Goal: Transaction & Acquisition: Book appointment/travel/reservation

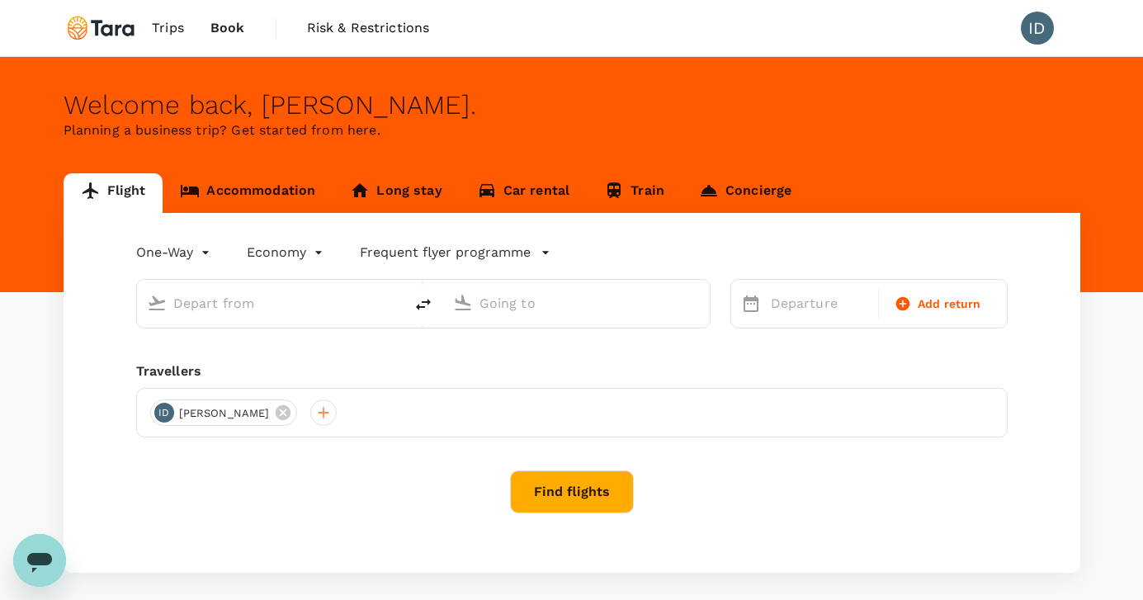
type input "roundtrip"
type input "premium-economy"
type input "[GEOGRAPHIC_DATA], [GEOGRAPHIC_DATA] (any)"
type input "Belem, [GEOGRAPHIC_DATA] (any)"
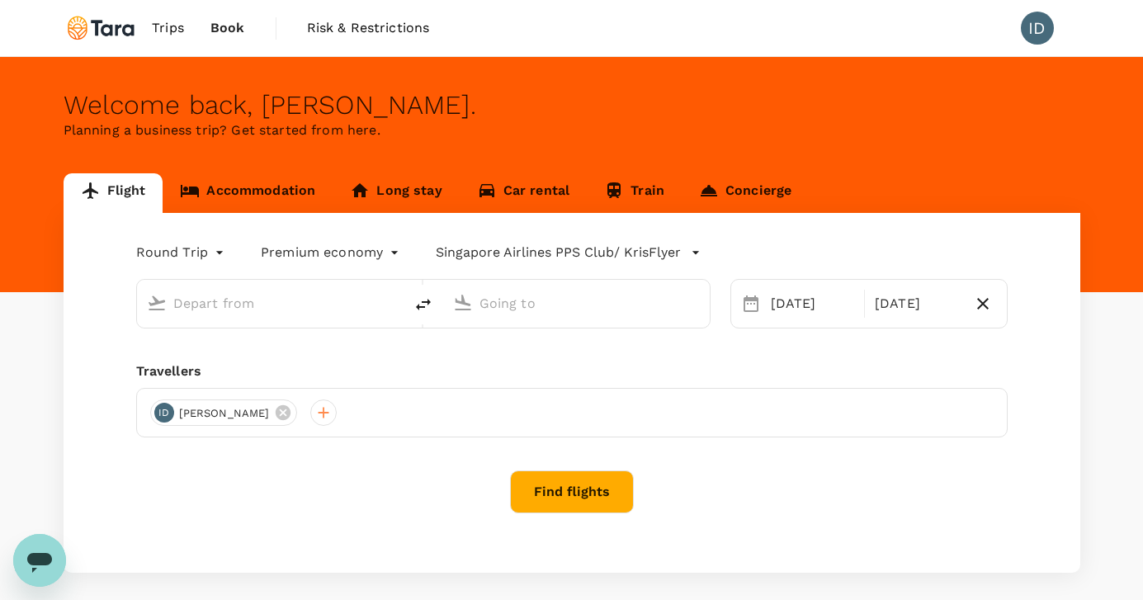
type input "[GEOGRAPHIC_DATA], [GEOGRAPHIC_DATA] (any)"
type input "Belem, [GEOGRAPHIC_DATA] (any)"
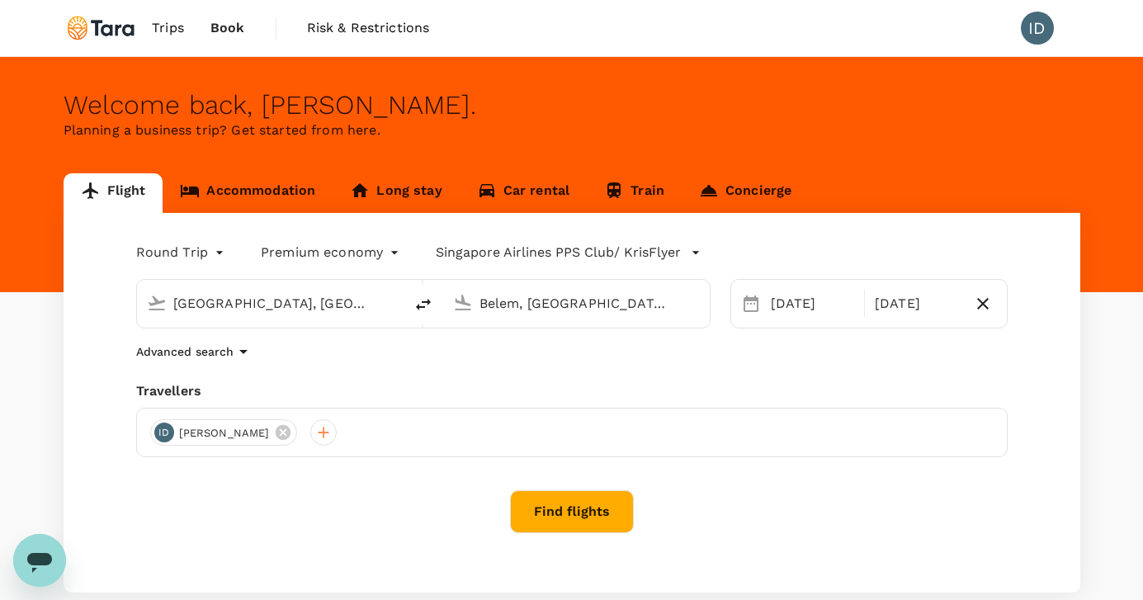
click at [573, 511] on button "Find flights" at bounding box center [572, 511] width 124 height 43
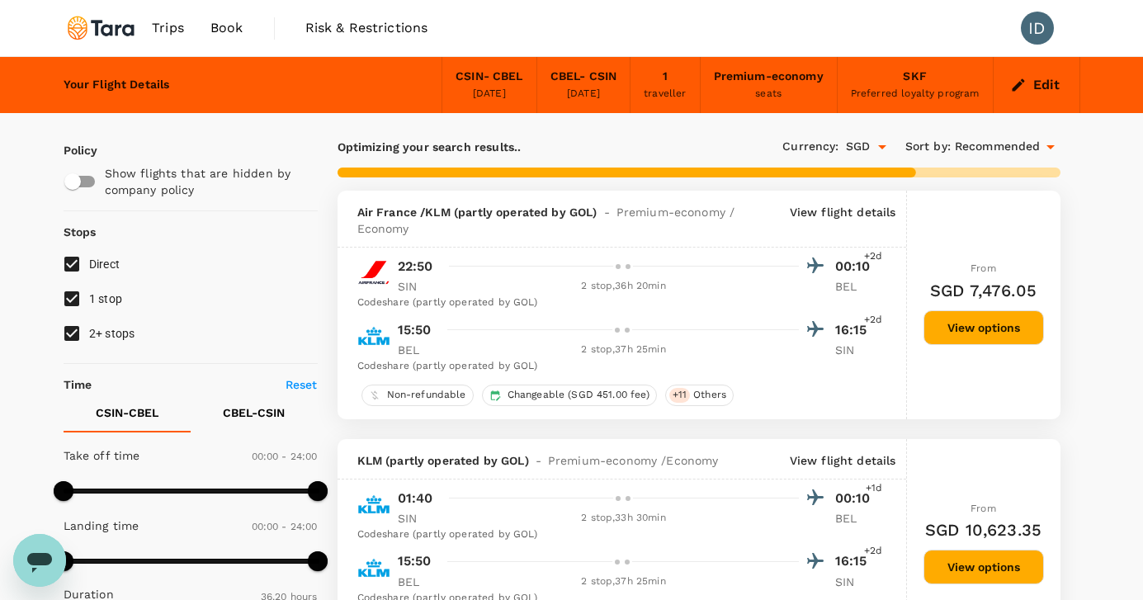
type input "2420"
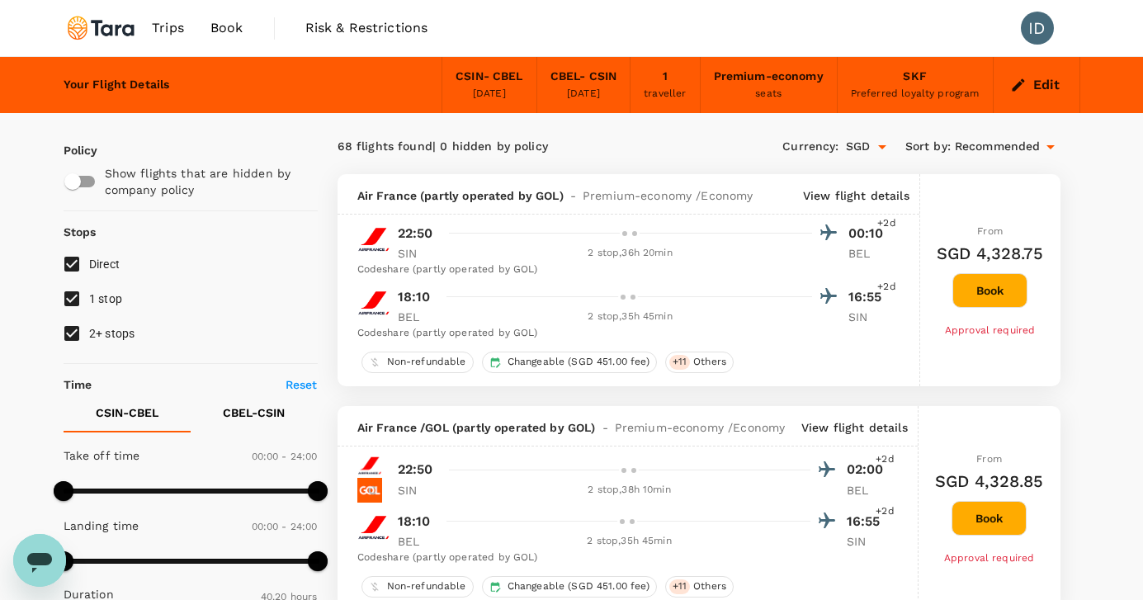
click at [571, 277] on div "Codeshare (partly operated by GOL)" at bounding box center [623, 270] width 532 height 17
click at [575, 276] on div "Codeshare (partly operated by GOL)" at bounding box center [623, 270] width 532 height 17
click at [544, 194] on span "Air France (partly operated by GOL)" at bounding box center [460, 195] width 206 height 17
click at [629, 265] on div "Codeshare (partly operated by GOL)" at bounding box center [623, 270] width 532 height 17
click at [431, 337] on div "Codeshare (partly operated by GOL)" at bounding box center [623, 333] width 532 height 17
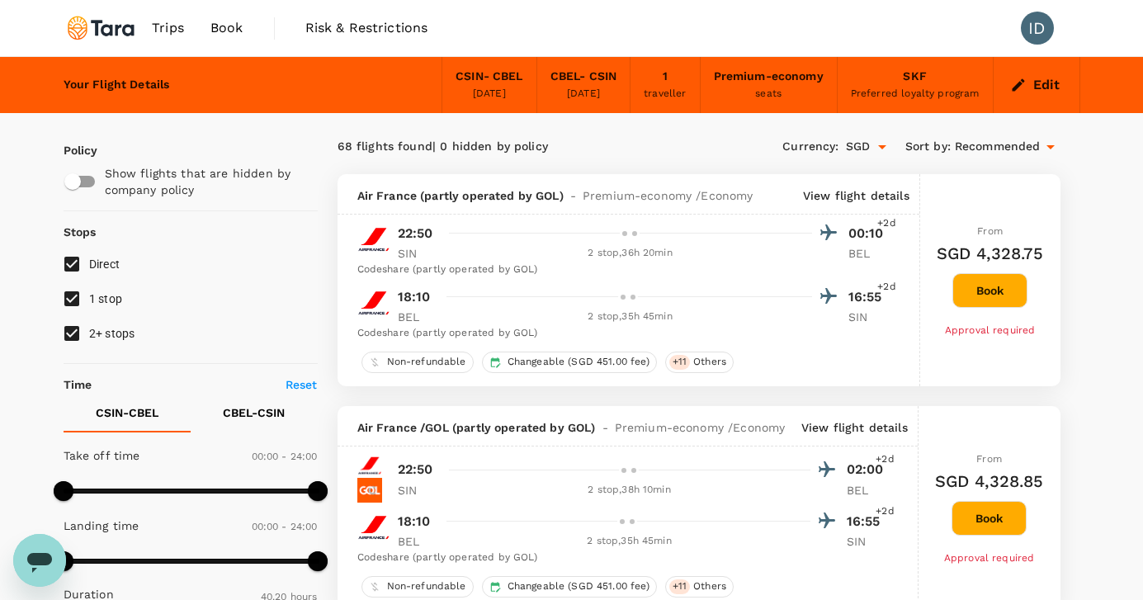
click at [404, 260] on p "SIN" at bounding box center [418, 253] width 41 height 17
click at [640, 257] on div "2 stop , 36h 20min" at bounding box center [630, 253] width 363 height 17
click at [865, 192] on p "View flight details" at bounding box center [856, 195] width 106 height 17
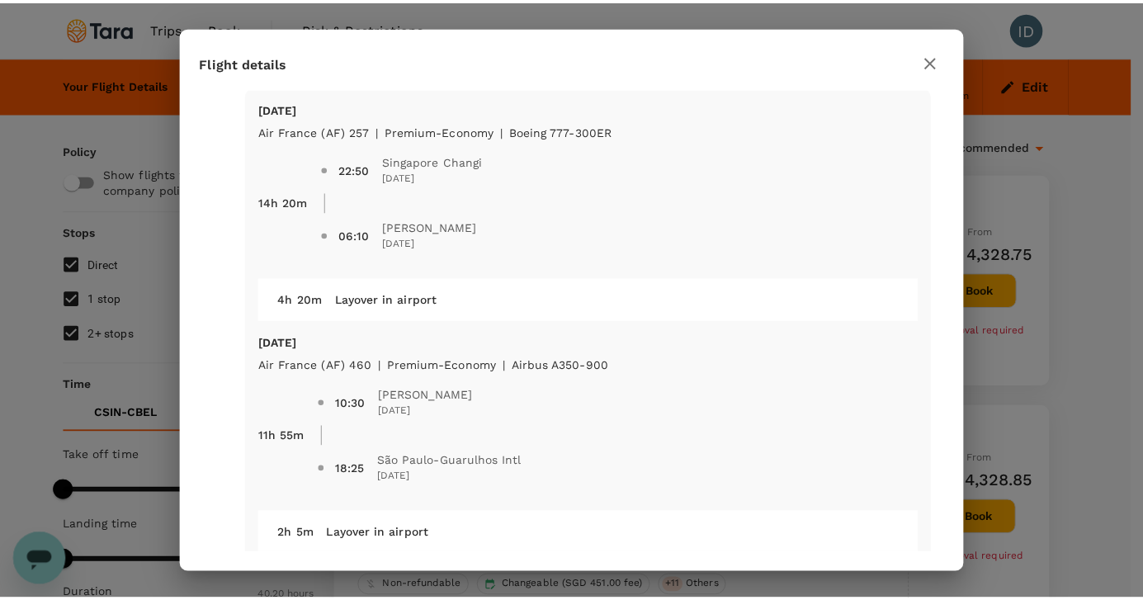
scroll to position [54, 0]
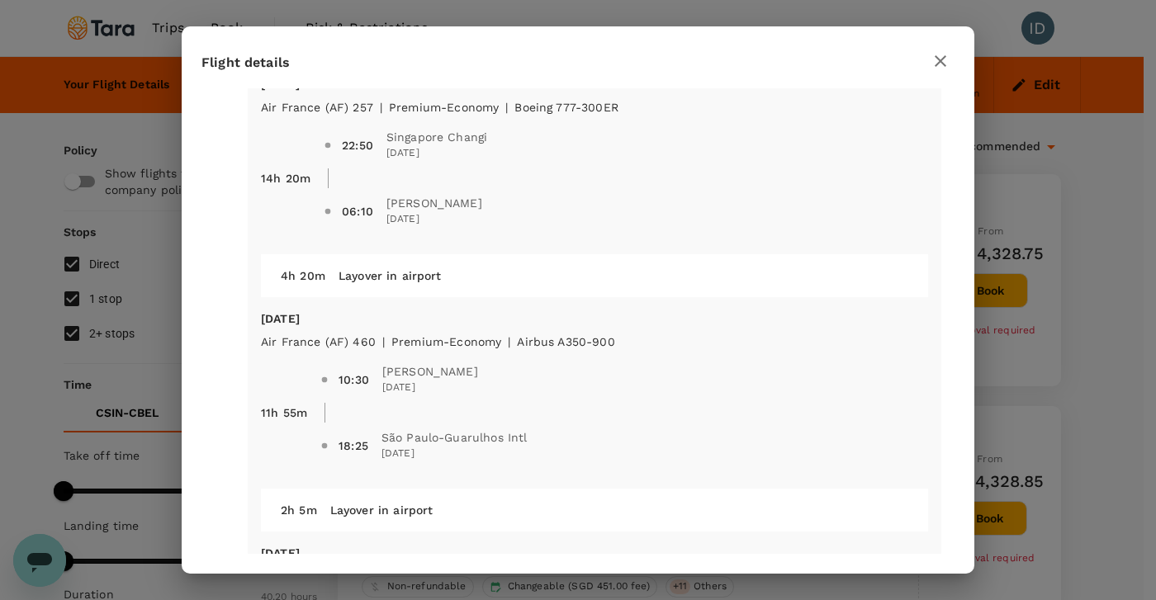
click at [944, 60] on icon "button" at bounding box center [940, 61] width 20 height 20
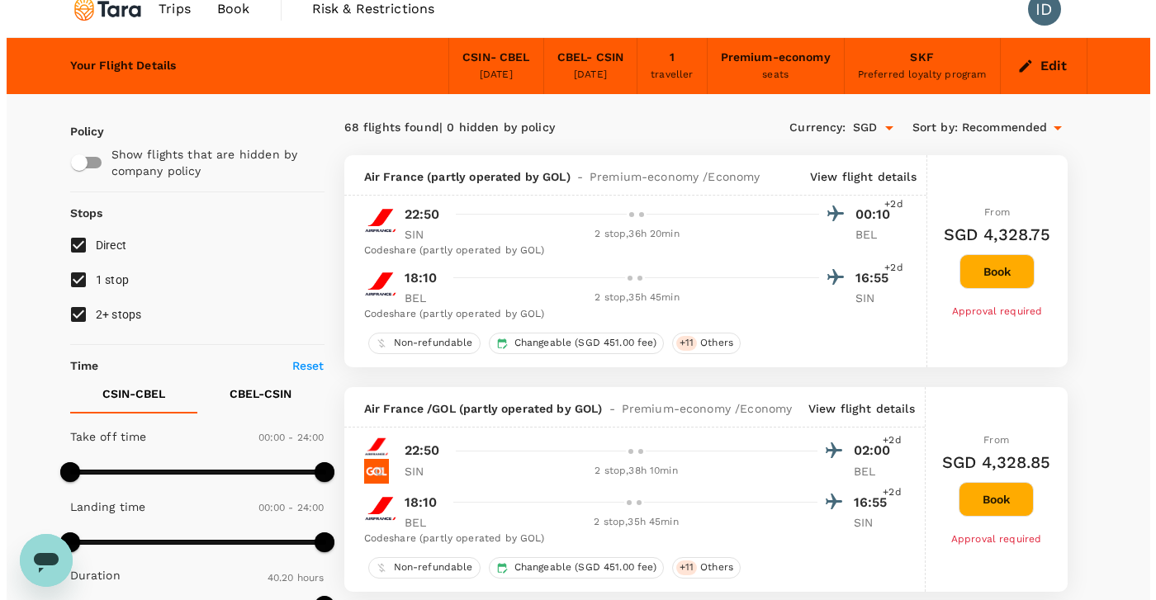
scroll to position [3, 0]
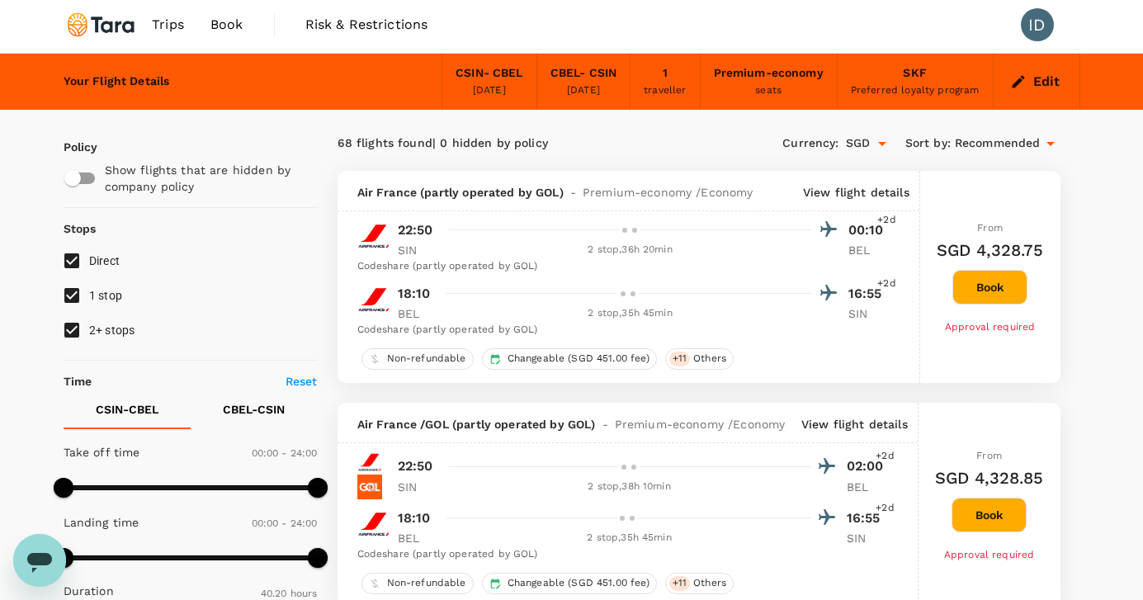
click at [846, 188] on p "View flight details" at bounding box center [856, 192] width 106 height 17
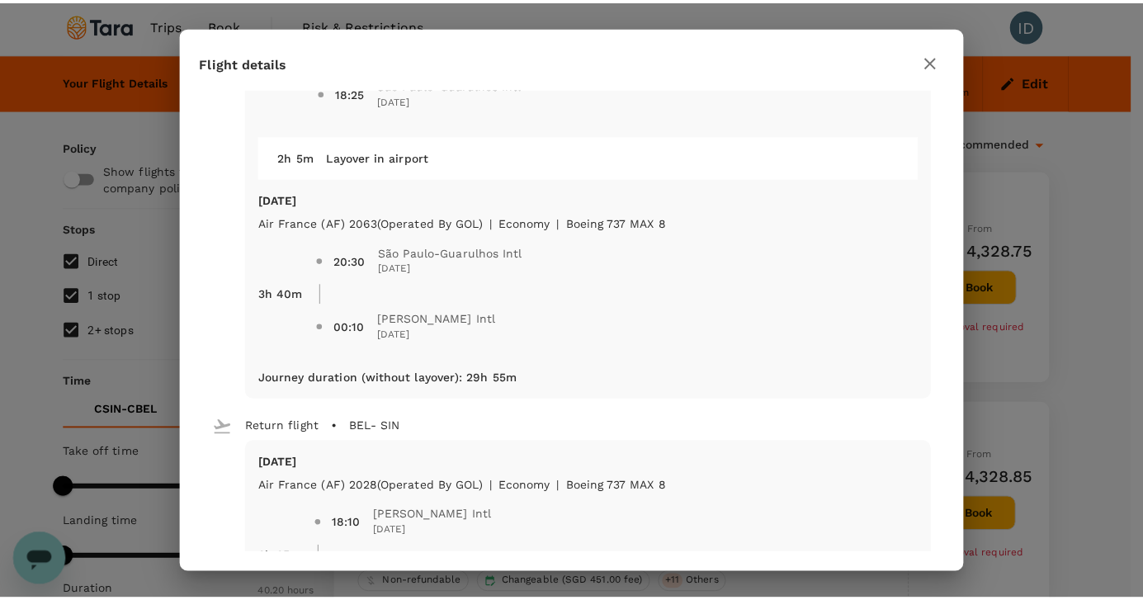
scroll to position [407, 0]
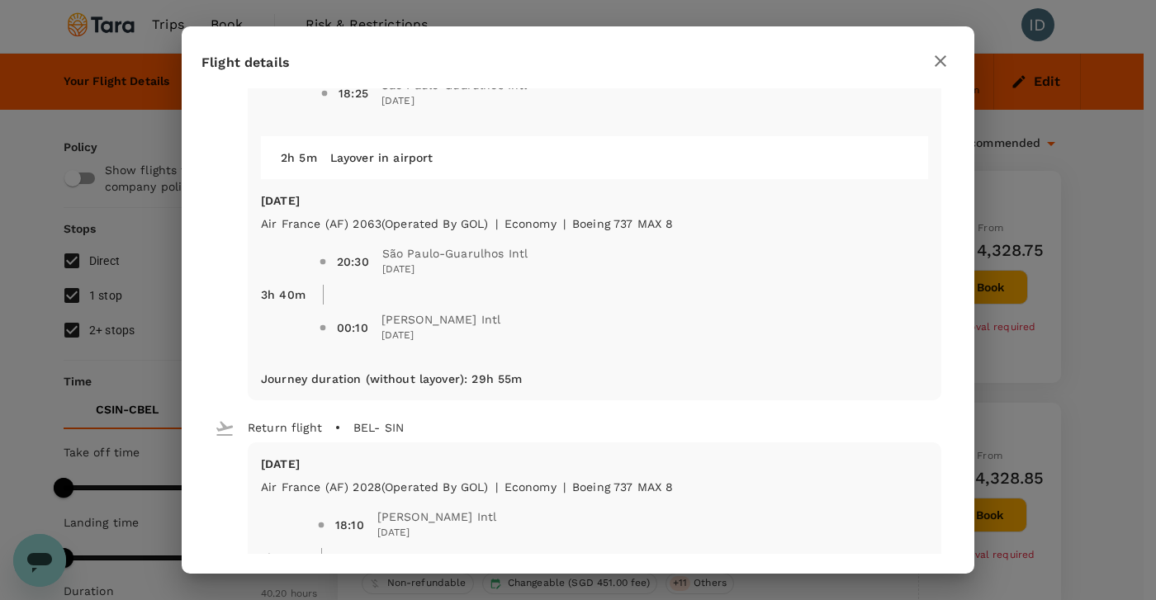
click at [942, 62] on icon "button" at bounding box center [941, 61] width 12 height 12
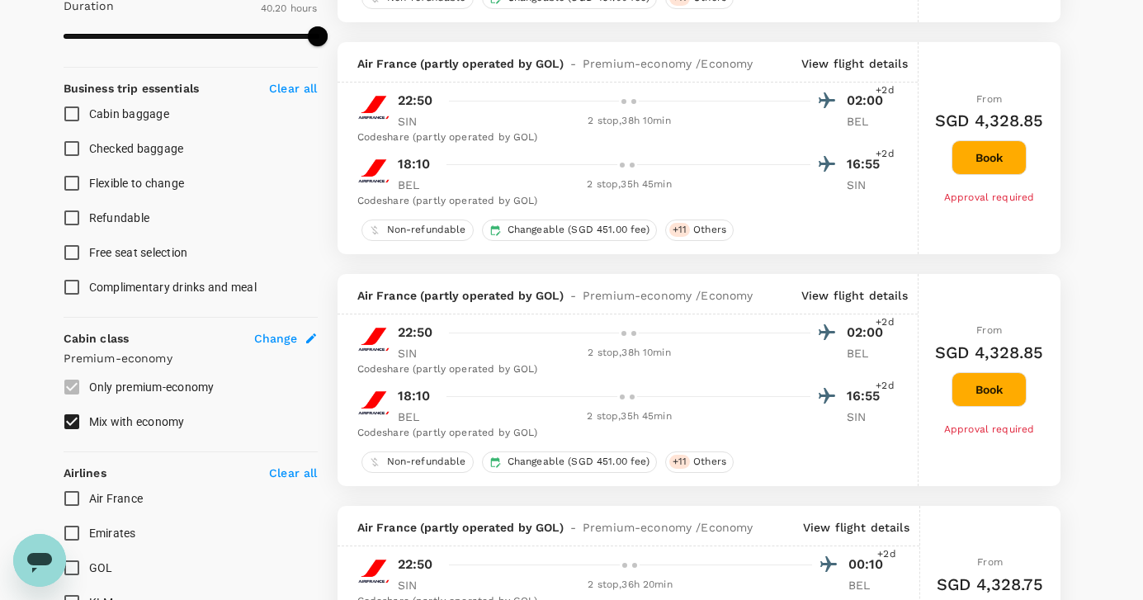
scroll to position [620, 0]
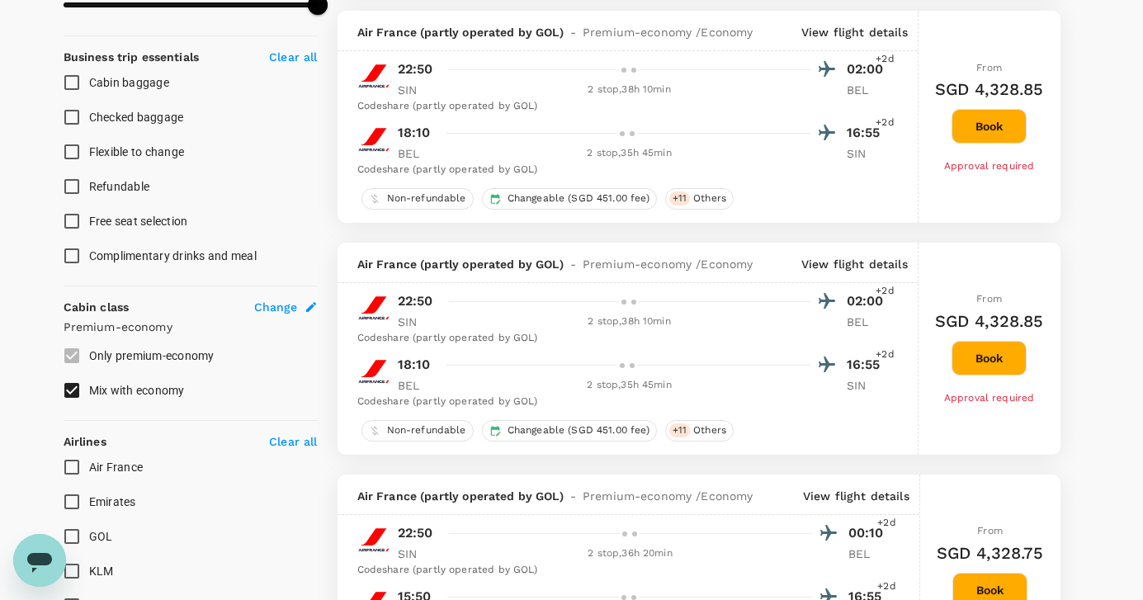
click at [73, 358] on label "Only premium-economy" at bounding box center [179, 355] width 250 height 35
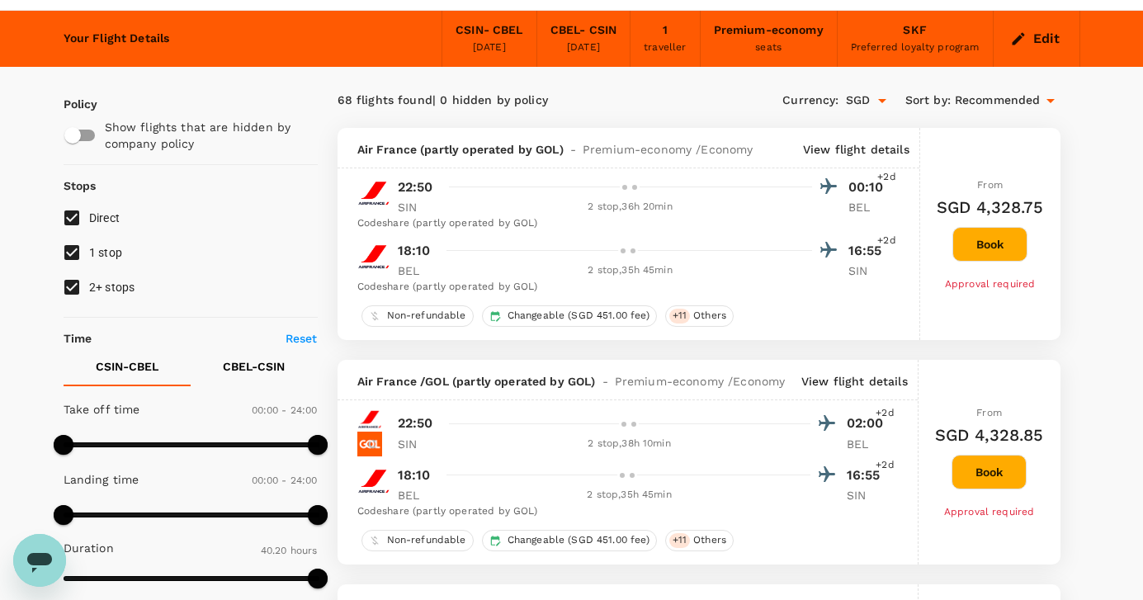
scroll to position [0, 0]
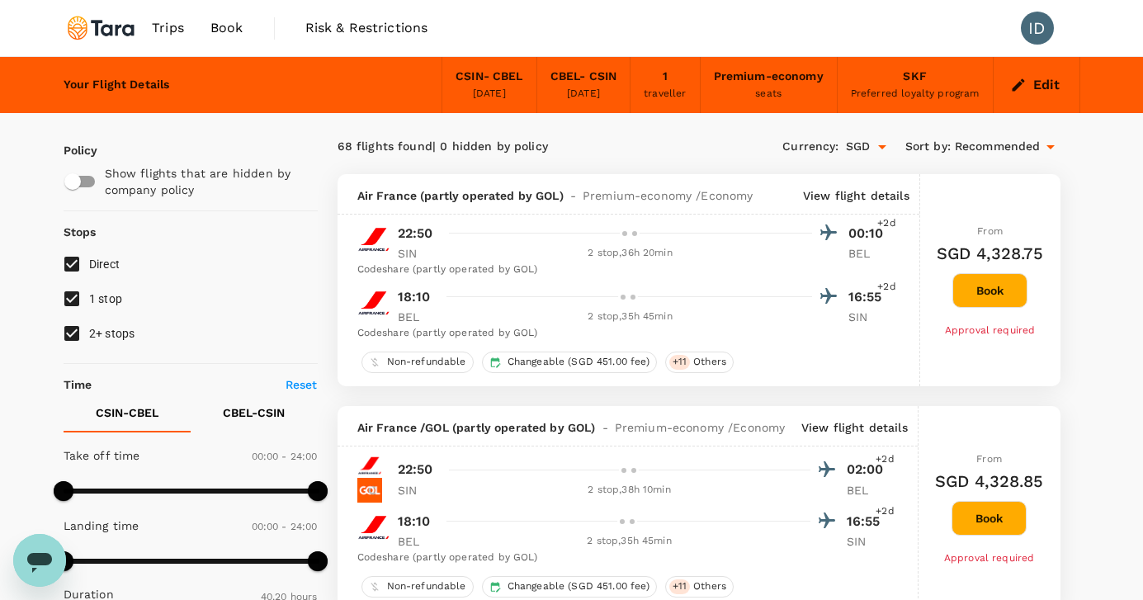
click at [1053, 144] on icon at bounding box center [1051, 147] width 20 height 20
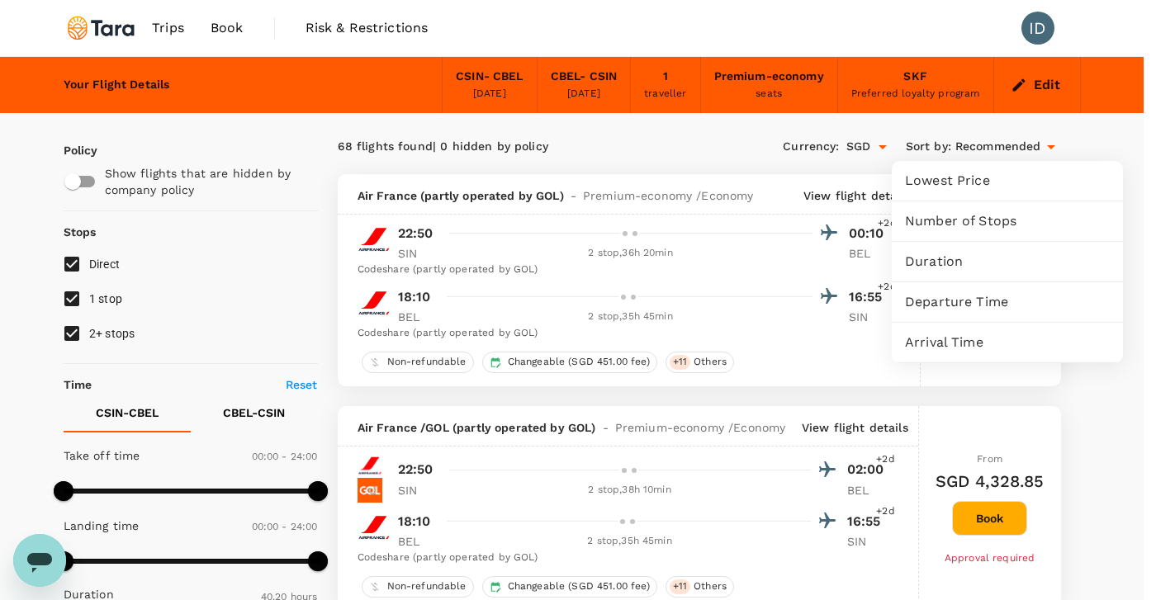
click at [946, 265] on span "Duration" at bounding box center [1007, 262] width 205 height 20
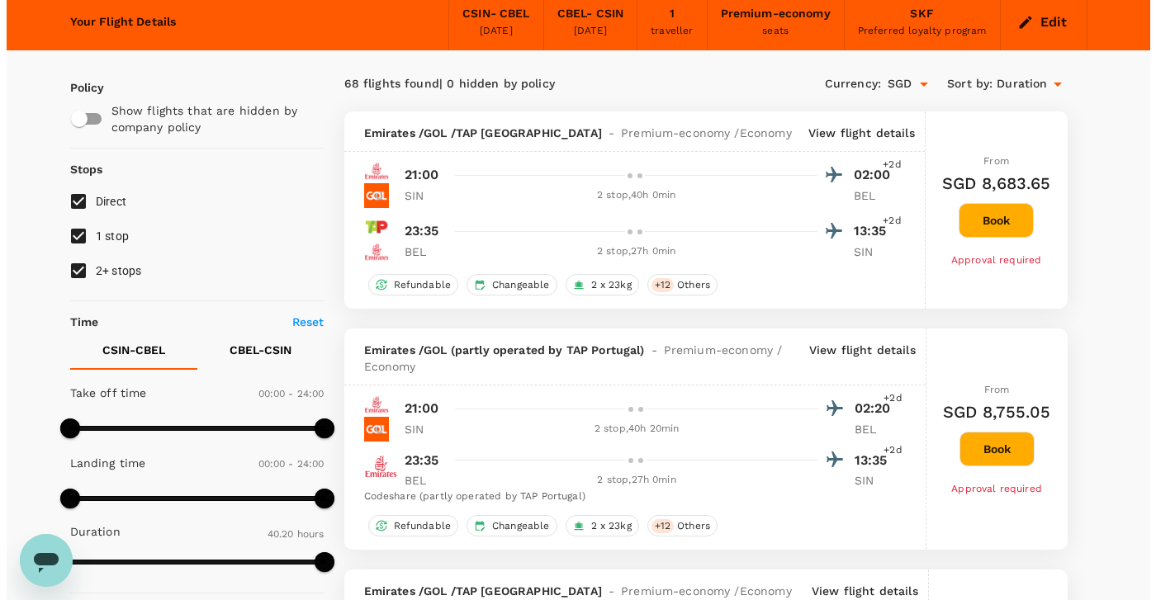
scroll to position [66, 0]
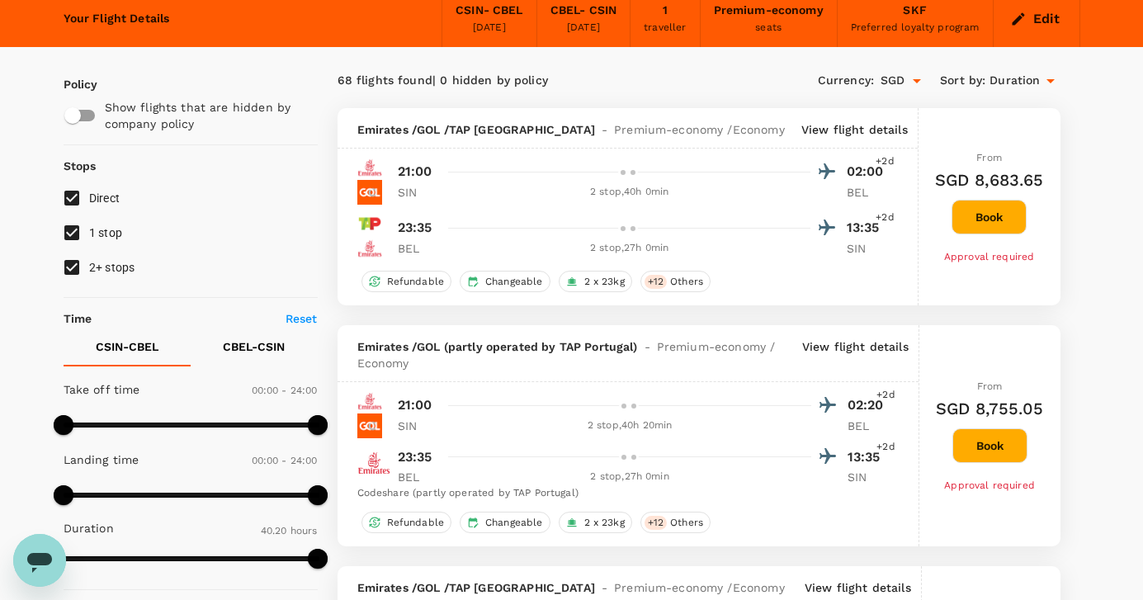
click at [866, 125] on p "View flight details" at bounding box center [855, 129] width 106 height 17
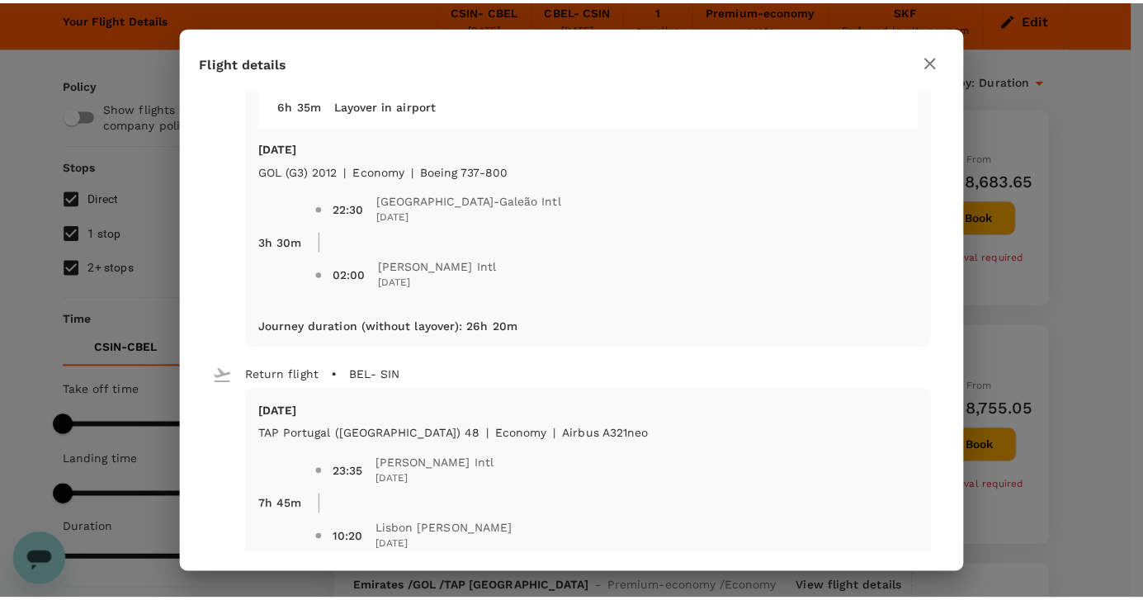
scroll to position [296, 0]
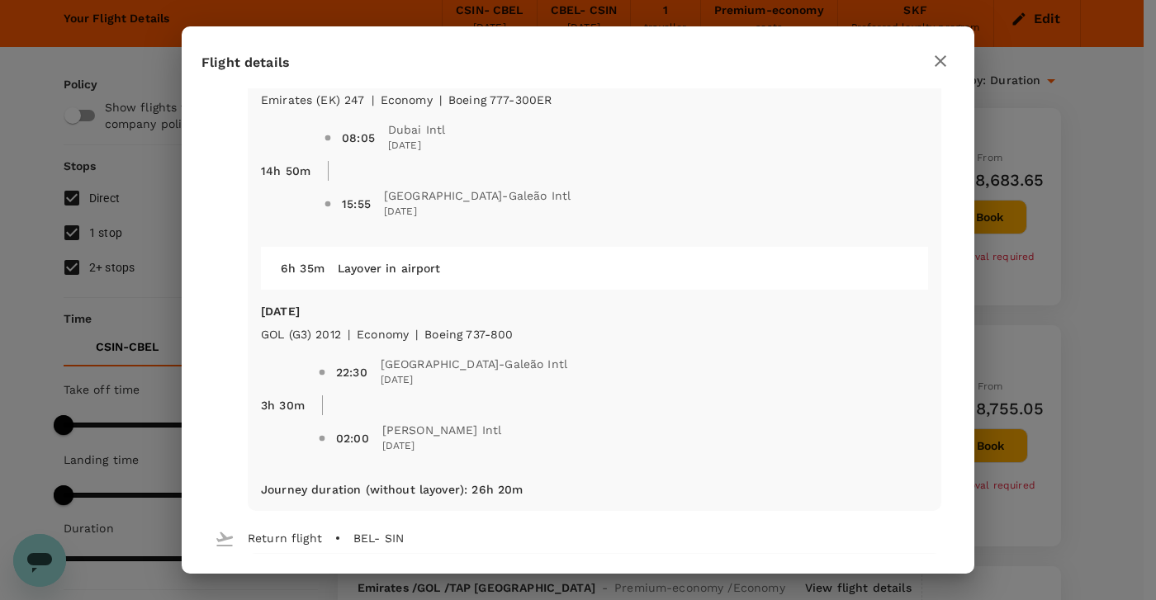
click at [946, 61] on icon "button" at bounding box center [940, 61] width 20 height 20
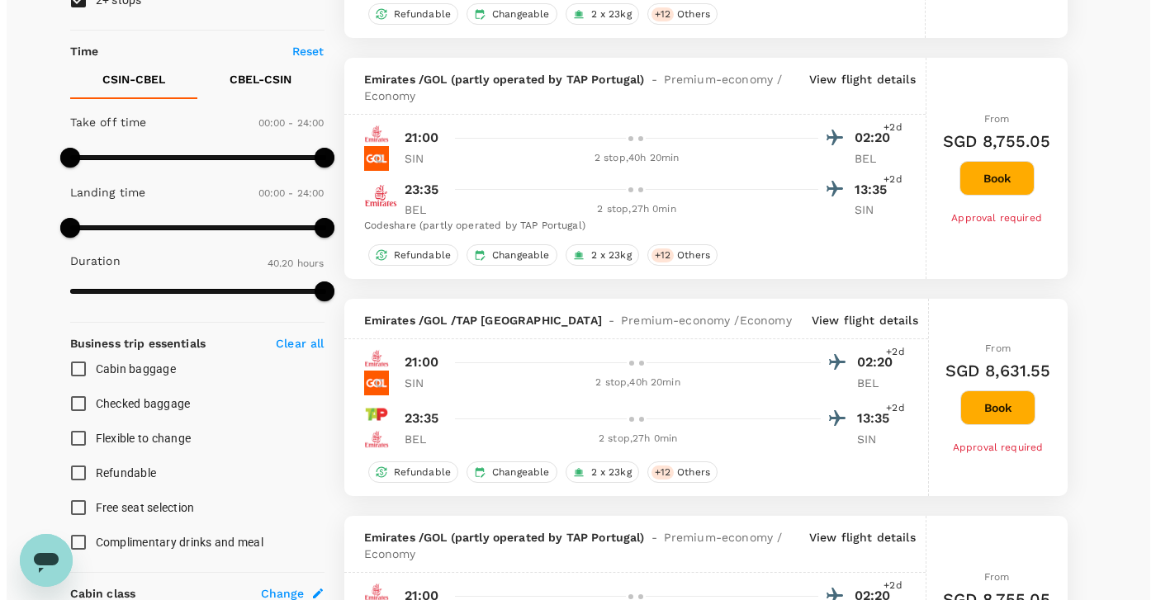
scroll to position [0, 0]
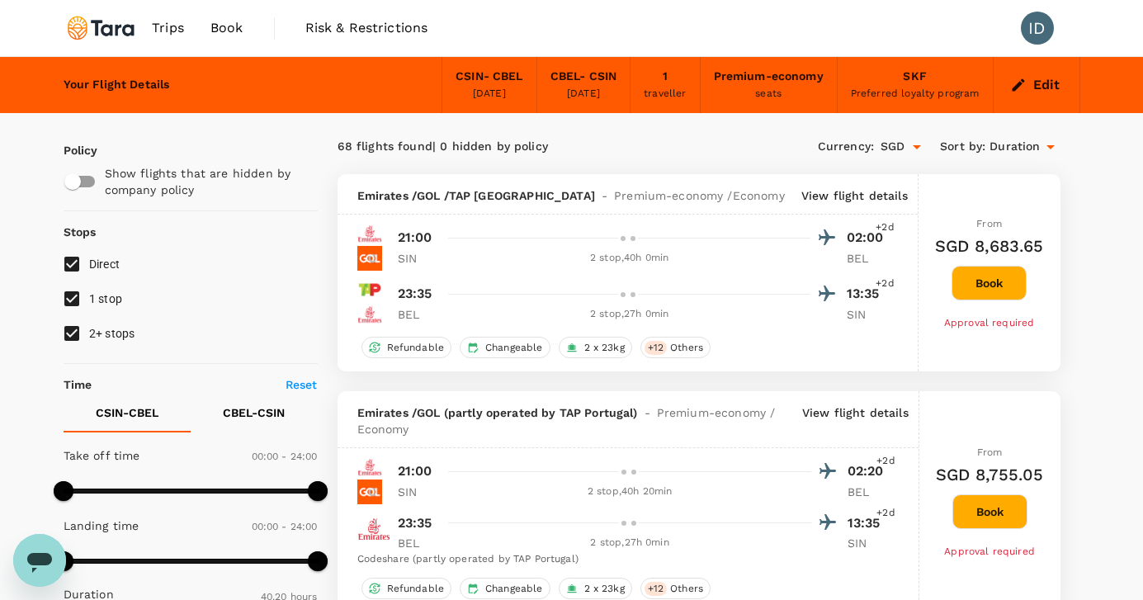
click at [1053, 145] on icon at bounding box center [1051, 147] width 8 height 4
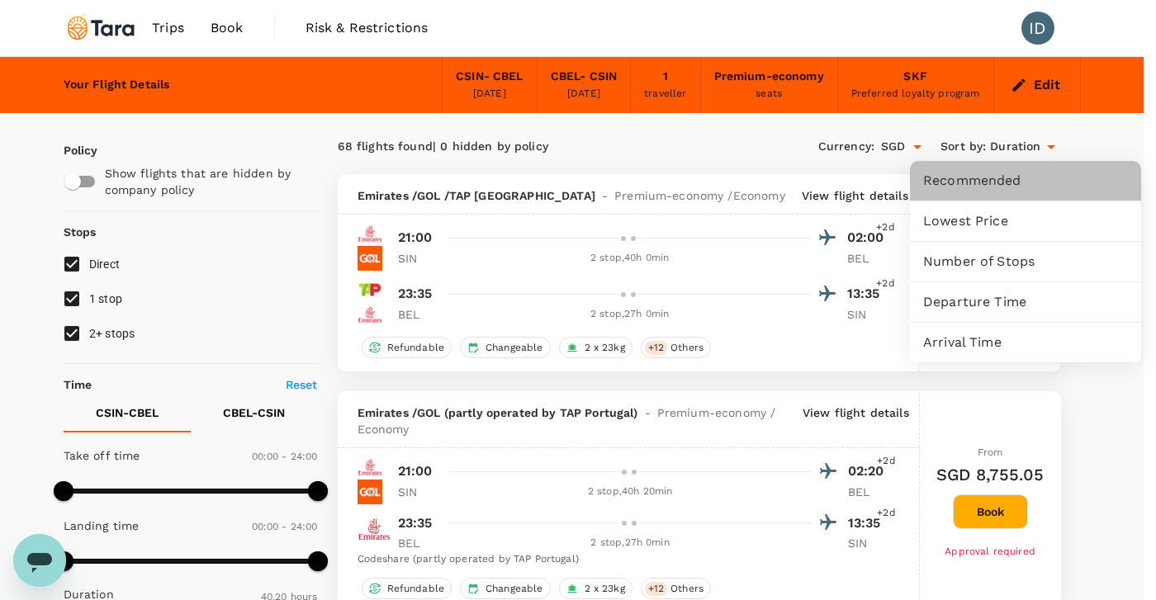
click at [977, 179] on span "Recommended" at bounding box center [1025, 181] width 205 height 20
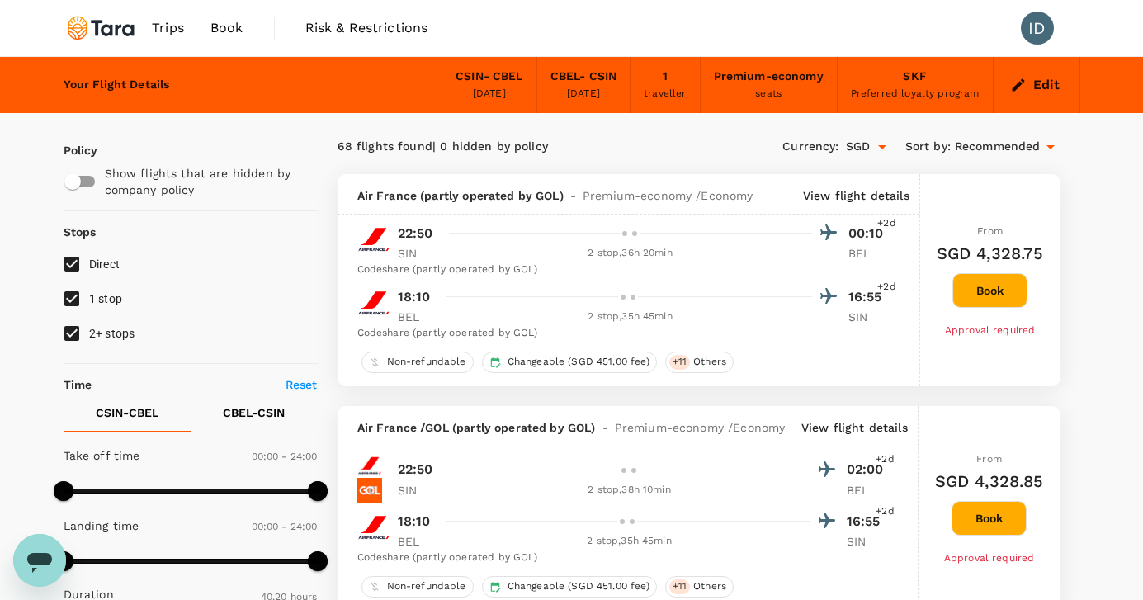
click at [854, 196] on p "View flight details" at bounding box center [856, 195] width 106 height 17
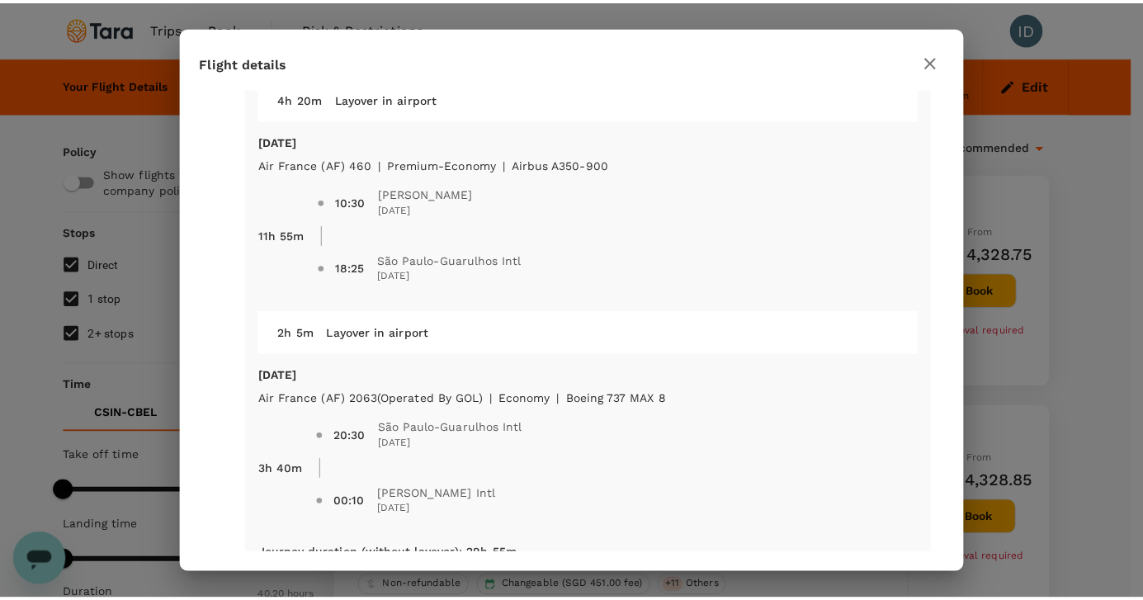
scroll to position [103, 0]
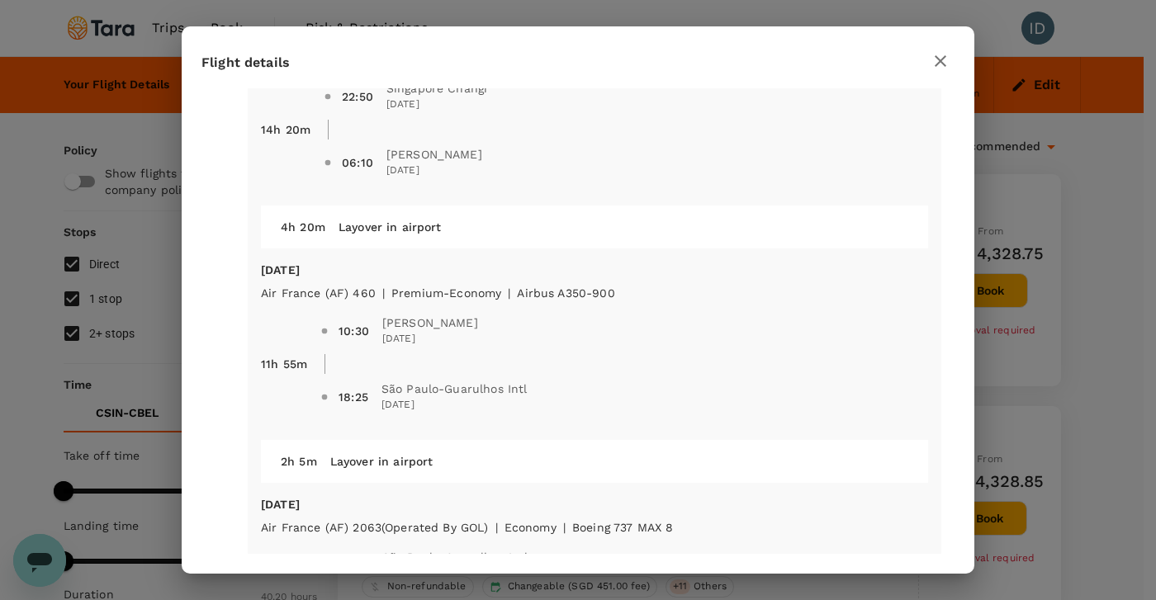
click at [942, 59] on icon "button" at bounding box center [941, 61] width 12 height 12
